Goal: Information Seeking & Learning: Learn about a topic

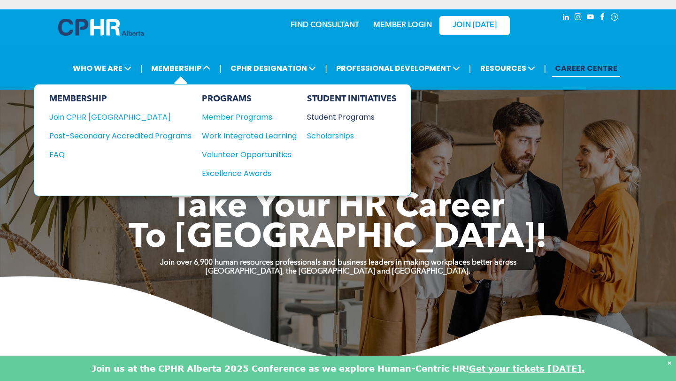
click at [371, 114] on div "Student Programs" at bounding box center [347, 117] width 81 height 12
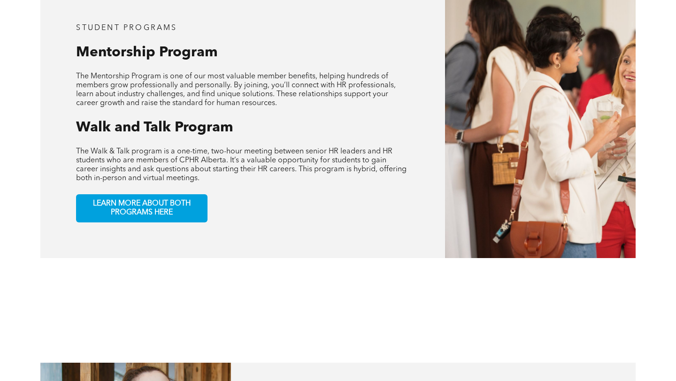
scroll to position [477, 0]
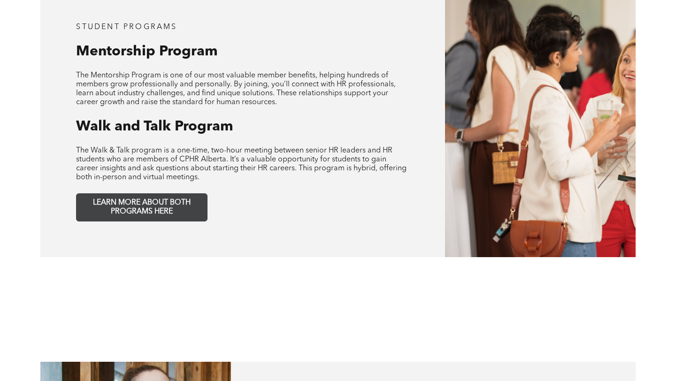
click at [197, 199] on span "LEARN MORE ABOUT BOTH PROGRAMS HERE" at bounding box center [142, 208] width 124 height 18
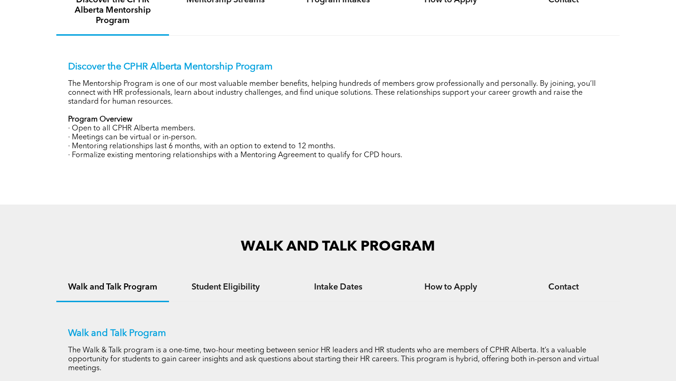
scroll to position [342, 0]
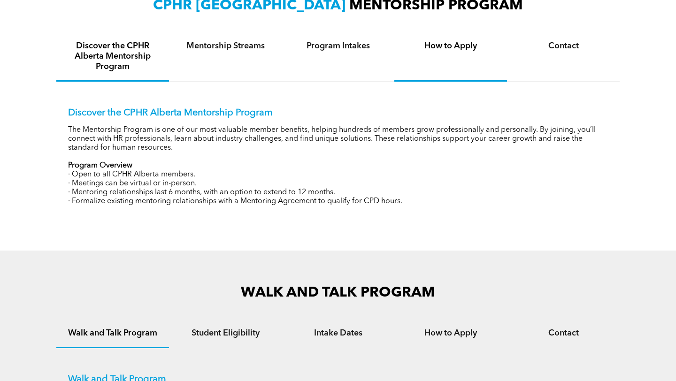
click at [438, 42] on h4 "How to Apply" at bounding box center [451, 46] width 96 height 10
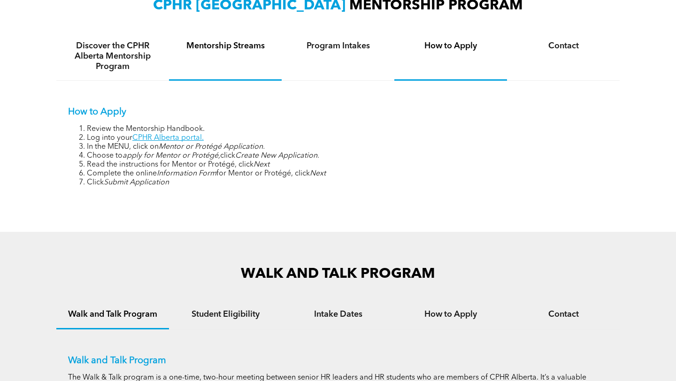
click at [240, 50] on h4 "Mentorship Streams" at bounding box center [225, 46] width 96 height 10
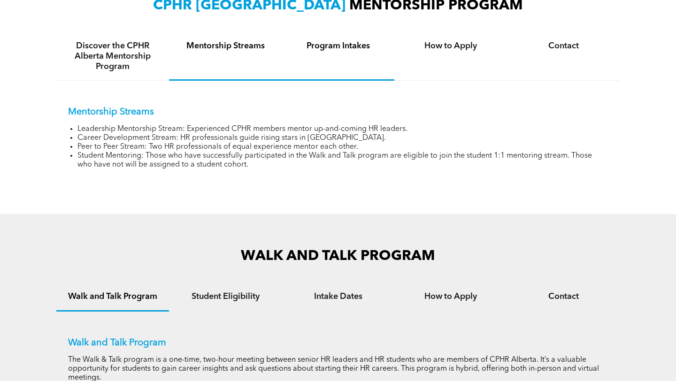
click at [326, 47] on h4 "Program Intakes" at bounding box center [338, 46] width 96 height 10
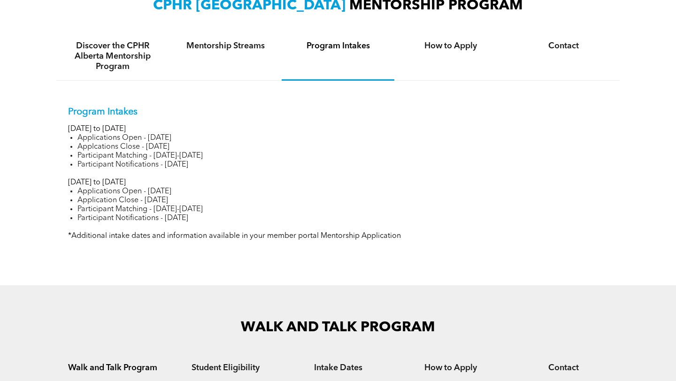
scroll to position [298, 0]
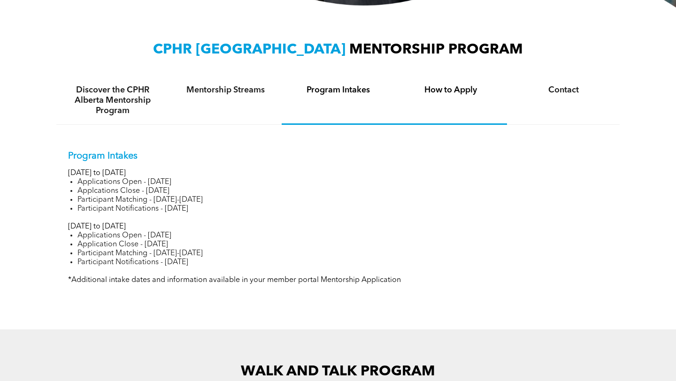
click at [442, 86] on h4 "How to Apply" at bounding box center [451, 90] width 96 height 10
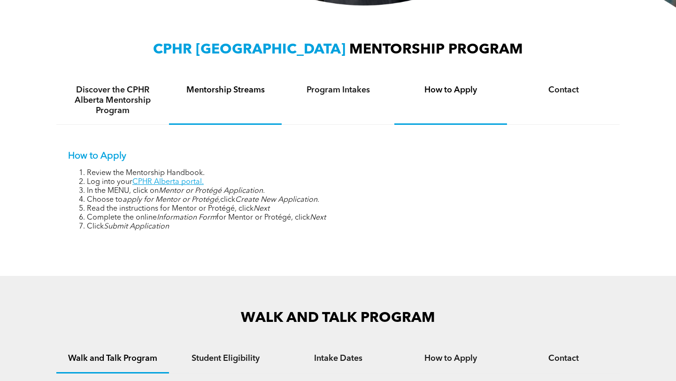
click at [205, 83] on div "Mentorship Streams" at bounding box center [225, 101] width 113 height 48
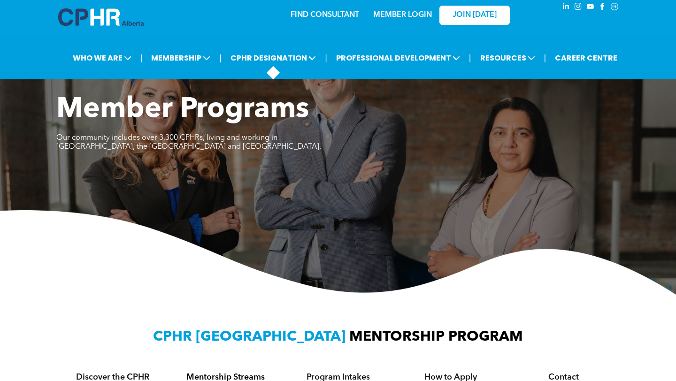
scroll to position [0, 0]
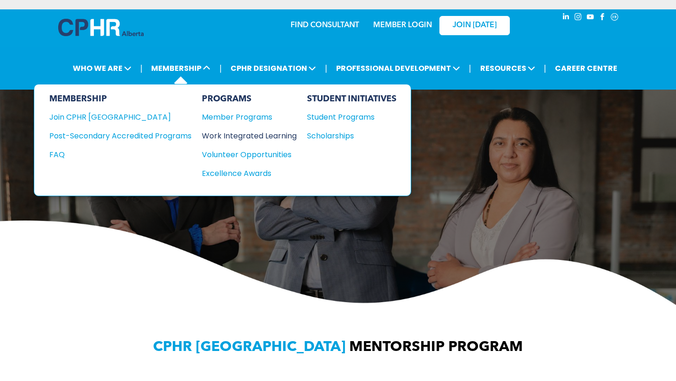
click at [232, 135] on div "Work Integrated Learning" at bounding box center [244, 136] width 85 height 12
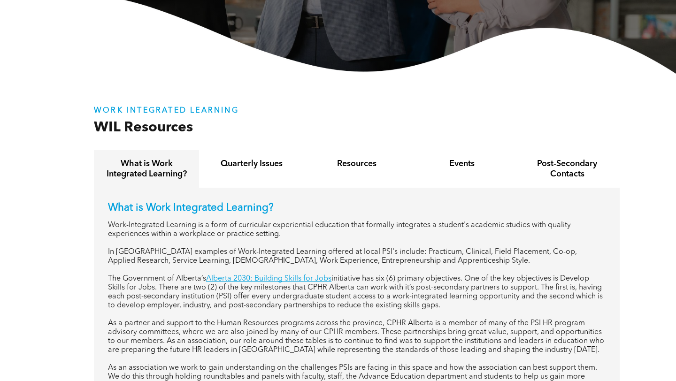
scroll to position [345, 0]
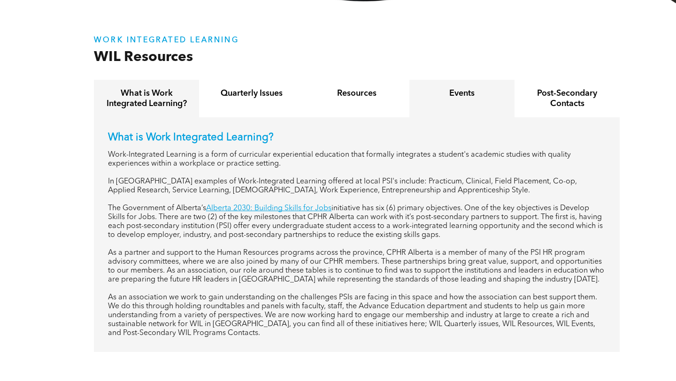
click at [465, 106] on div "Events" at bounding box center [461, 99] width 105 height 38
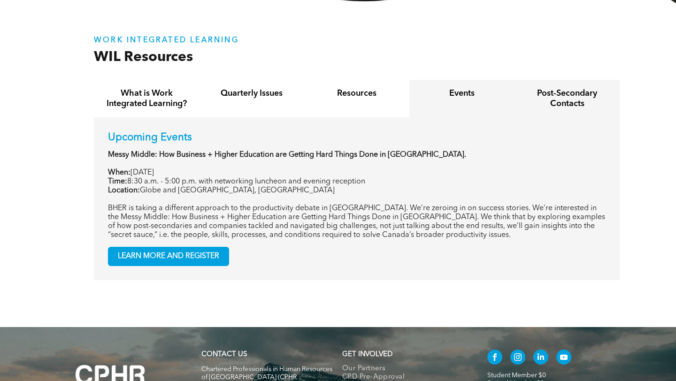
click at [528, 92] on h4 "Post-Secondary Contacts" at bounding box center [567, 98] width 88 height 21
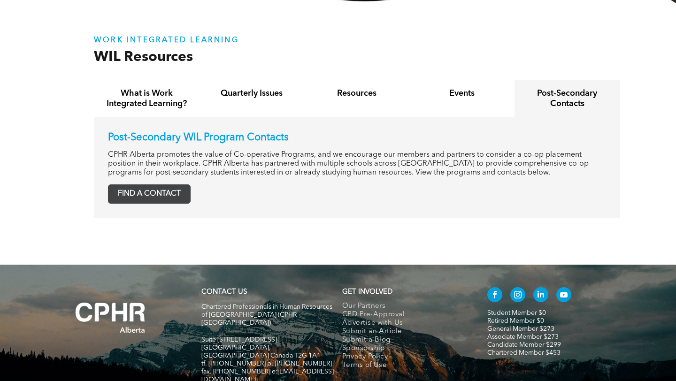
click at [173, 198] on span "FIND A CONTACT" at bounding box center [149, 194] width 82 height 18
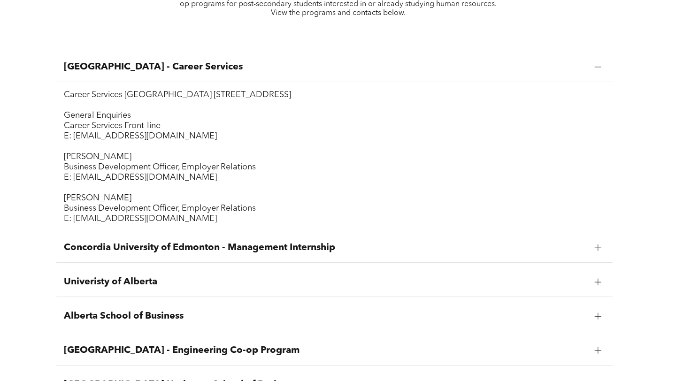
scroll to position [424, 0]
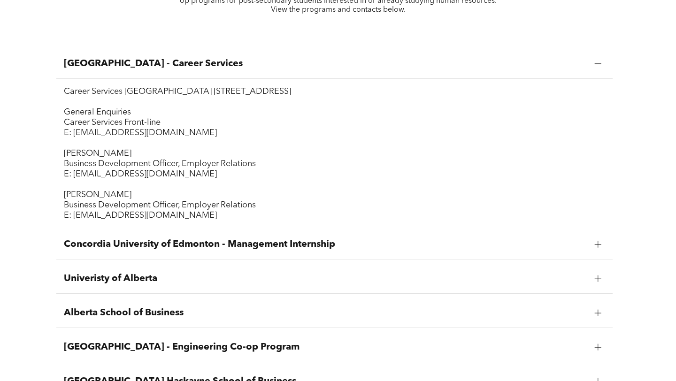
click at [600, 280] on div at bounding box center [598, 279] width 7 height 7
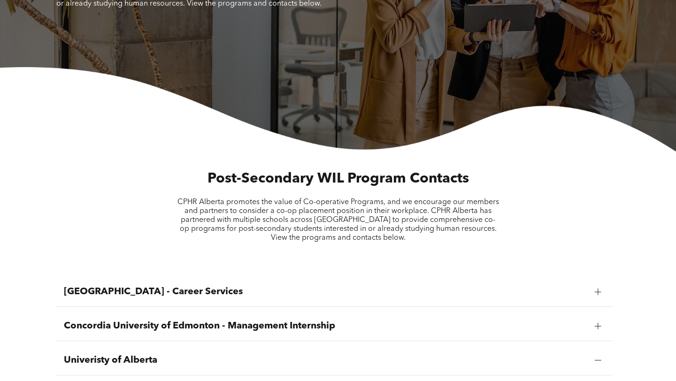
scroll to position [0, 0]
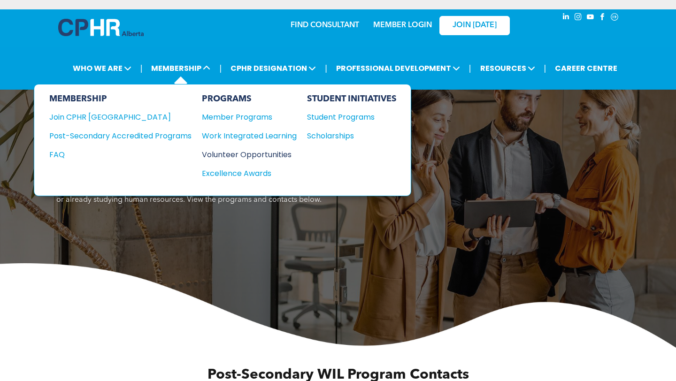
click at [230, 153] on div "Volunteer Opportunities" at bounding box center [244, 155] width 85 height 12
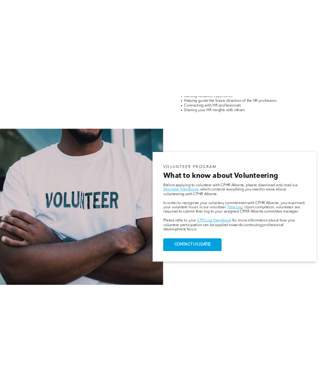
scroll to position [479, 0]
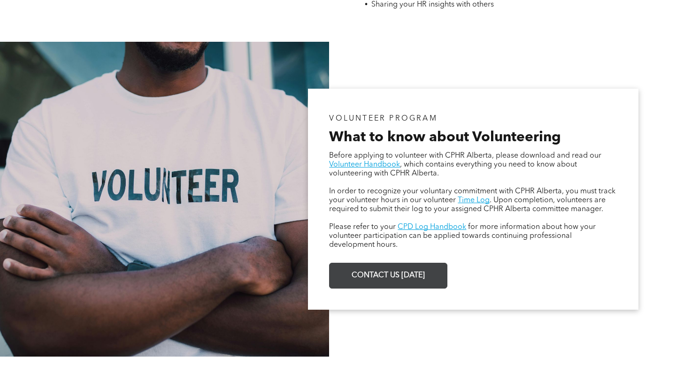
click at [382, 272] on span "CONTACT US [DATE]" at bounding box center [388, 276] width 80 height 18
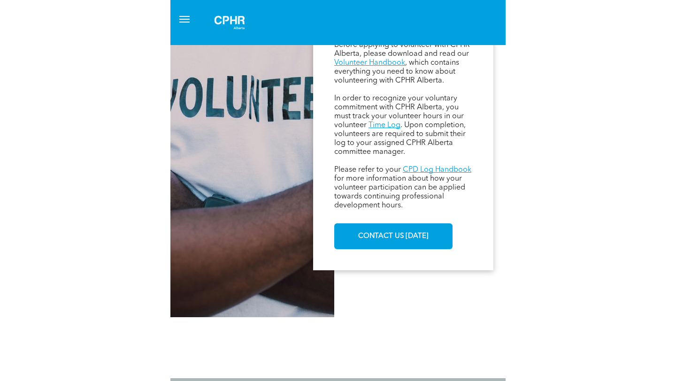
scroll to position [607, 0]
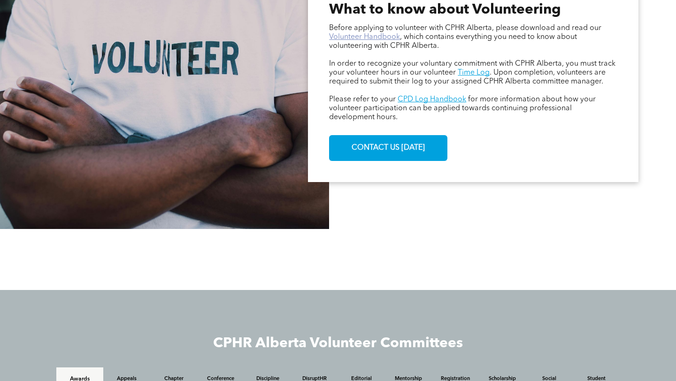
click at [378, 38] on link "Volunteer Handbook" at bounding box center [364, 37] width 71 height 8
